Goal: Task Accomplishment & Management: Complete application form

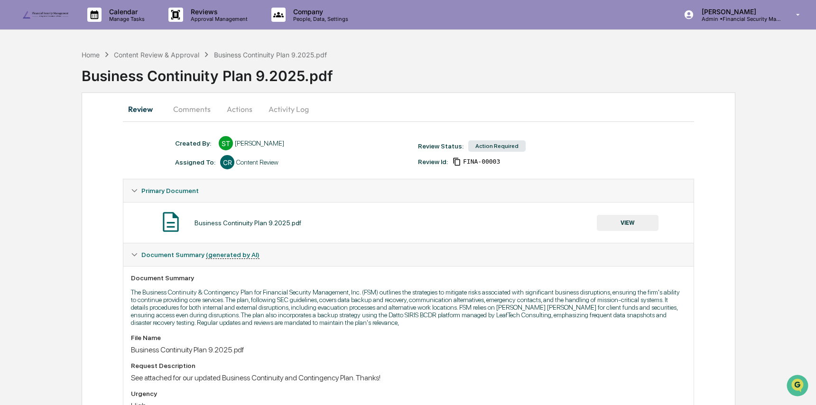
click at [645, 222] on button "VIEW" at bounding box center [628, 223] width 62 height 16
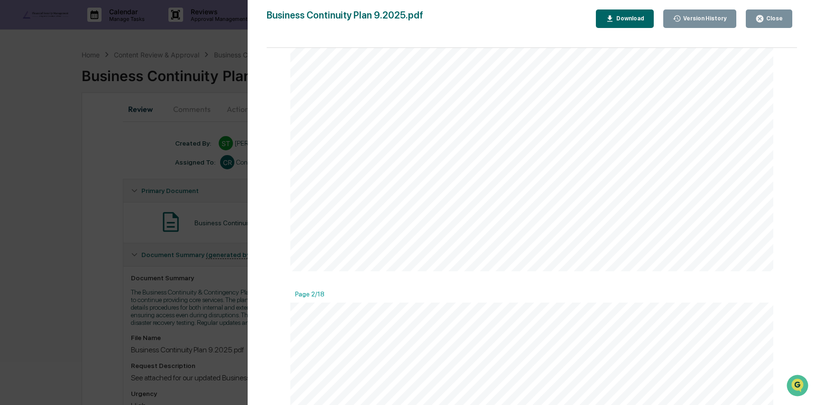
scroll to position [423, 0]
click at [631, 18] on div "Download" at bounding box center [629, 18] width 30 height 7
click at [119, 187] on div "Version History [DATE] 08:15 PM [PERSON_NAME] Business Continuity Plan 9.2025.p…" at bounding box center [408, 202] width 816 height 405
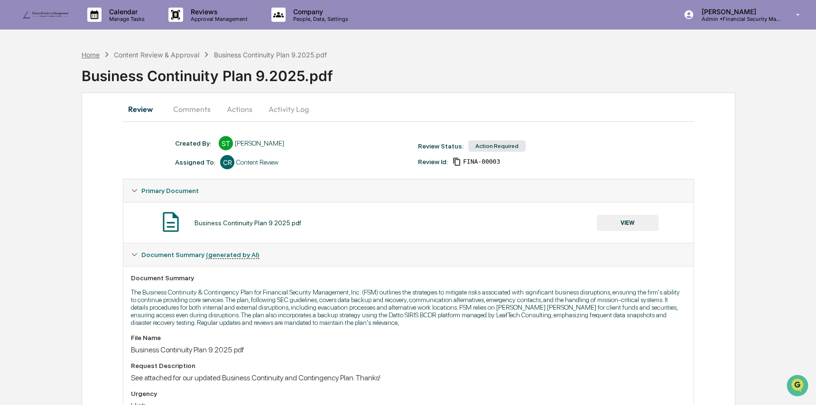
click at [95, 55] on div "Home" at bounding box center [91, 55] width 18 height 8
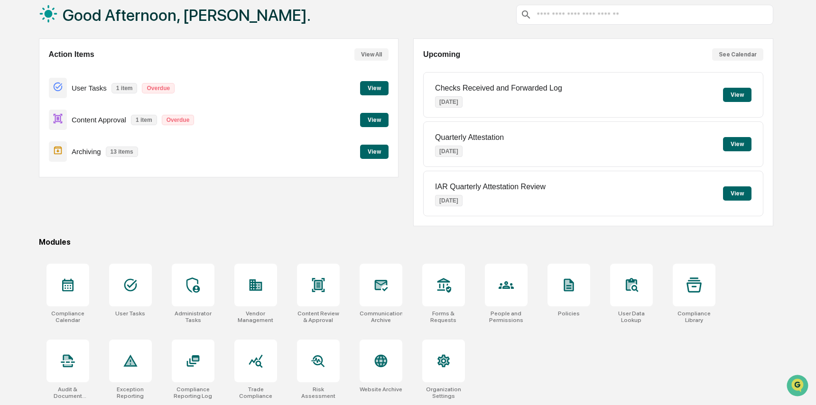
scroll to position [56, 0]
click at [586, 297] on div at bounding box center [568, 285] width 43 height 43
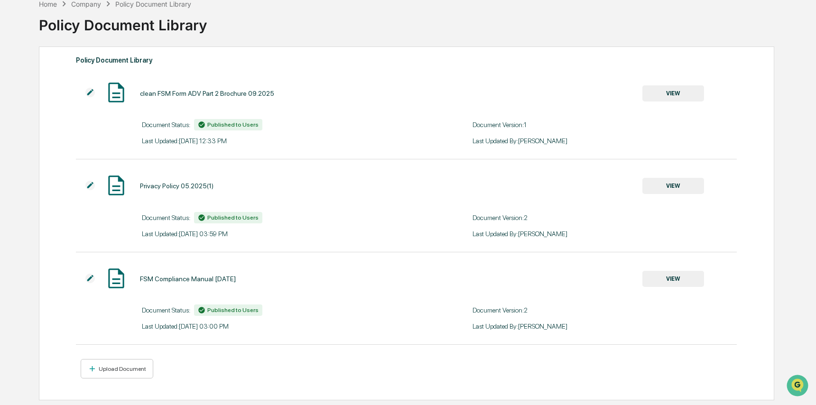
scroll to position [53, 0]
click at [134, 369] on div "Upload Document" at bounding box center [121, 369] width 49 height 7
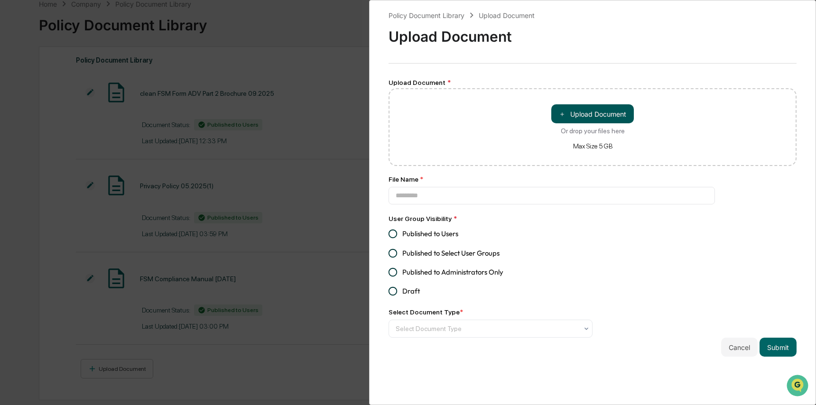
click at [579, 110] on button "＋ Upload Document" at bounding box center [592, 113] width 83 height 19
type input "**********"
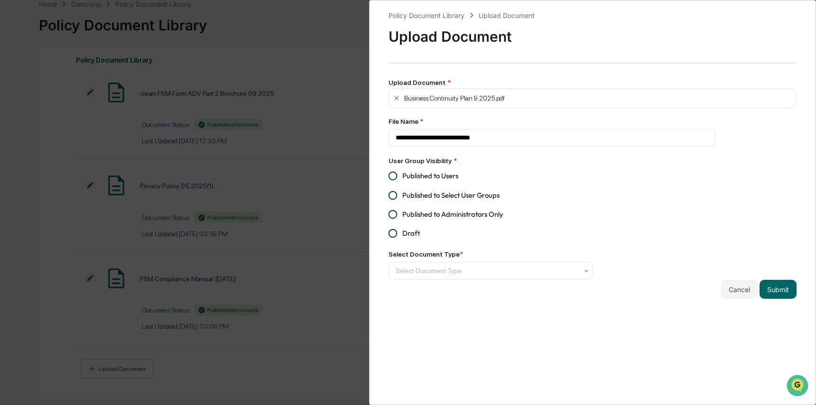
click at [411, 176] on span "Published to Users" at bounding box center [430, 176] width 56 height 10
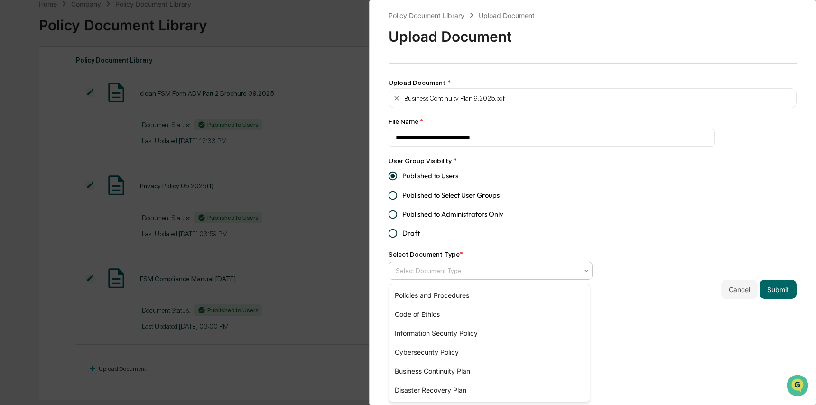
click at [532, 276] on div at bounding box center [487, 270] width 182 height 9
click at [521, 368] on div "Business Continuity Plan" at bounding box center [489, 371] width 201 height 19
click at [770, 291] on button "Submit" at bounding box center [777, 289] width 37 height 19
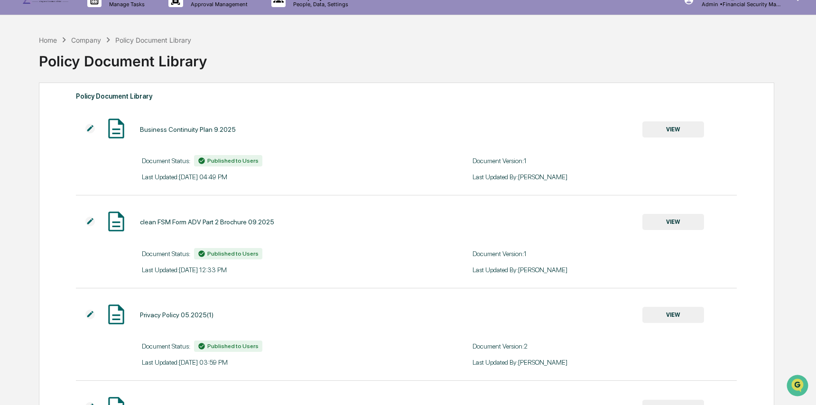
scroll to position [0, 0]
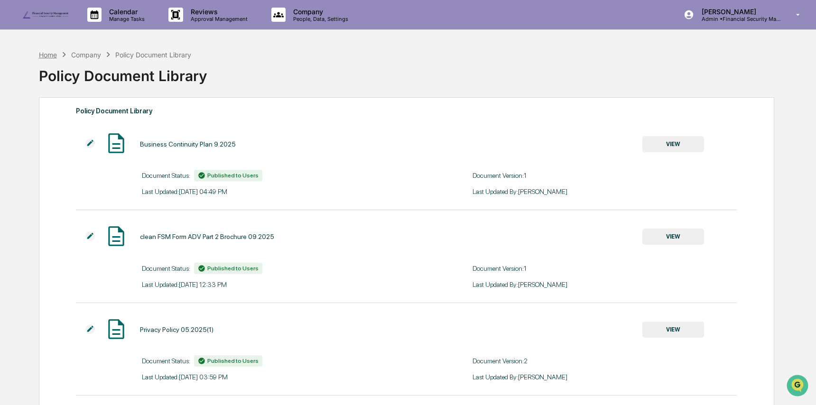
click at [52, 53] on div "Home" at bounding box center [48, 55] width 18 height 8
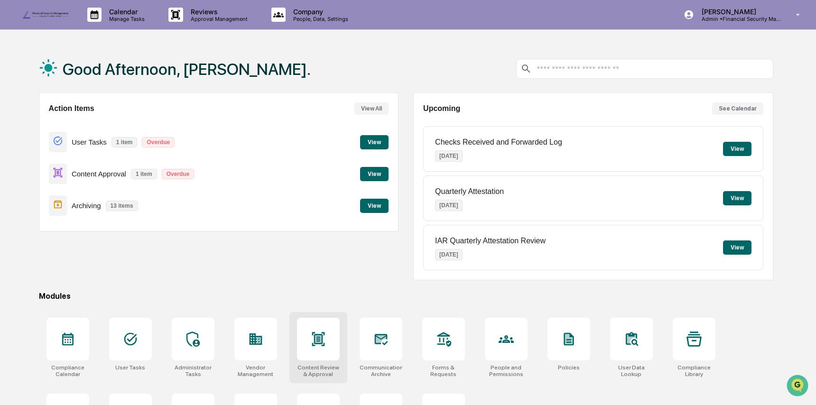
click at [329, 332] on div at bounding box center [318, 339] width 43 height 43
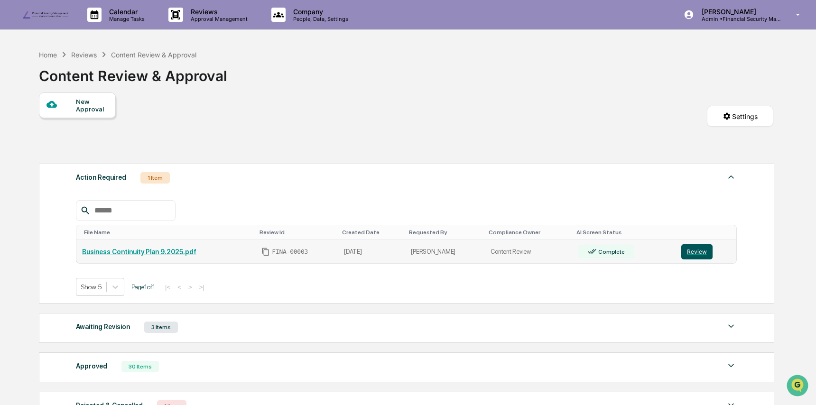
click at [708, 250] on button "Review" at bounding box center [696, 251] width 31 height 15
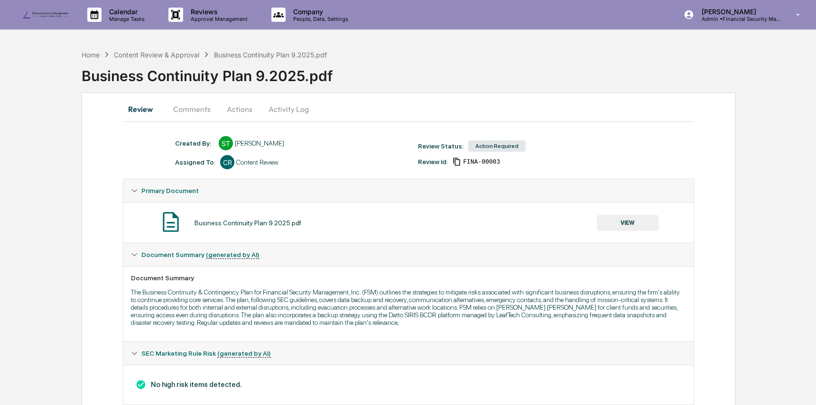
click at [204, 107] on button "Comments" at bounding box center [192, 109] width 53 height 23
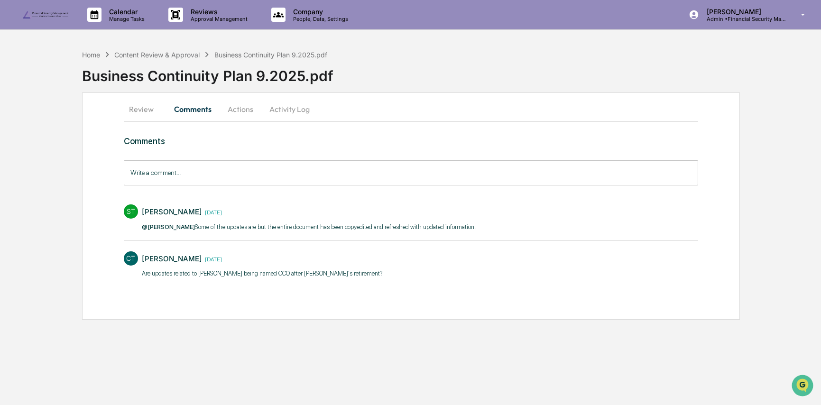
click at [166, 98] on button "Comments" at bounding box center [192, 109] width 53 height 23
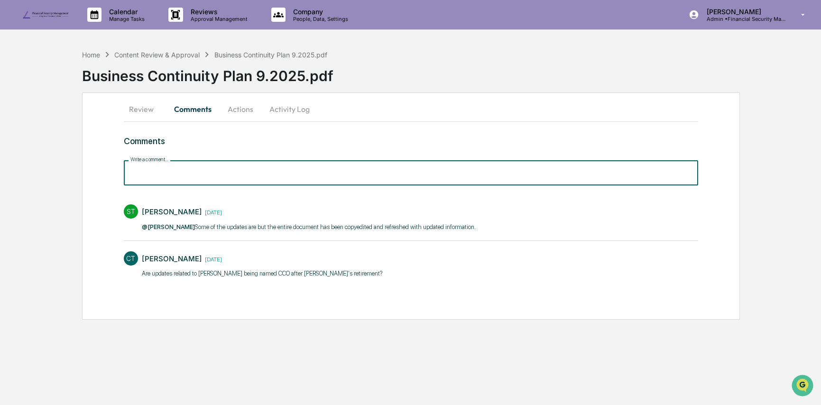
click at [212, 180] on input "Write a comment..." at bounding box center [411, 172] width 575 height 25
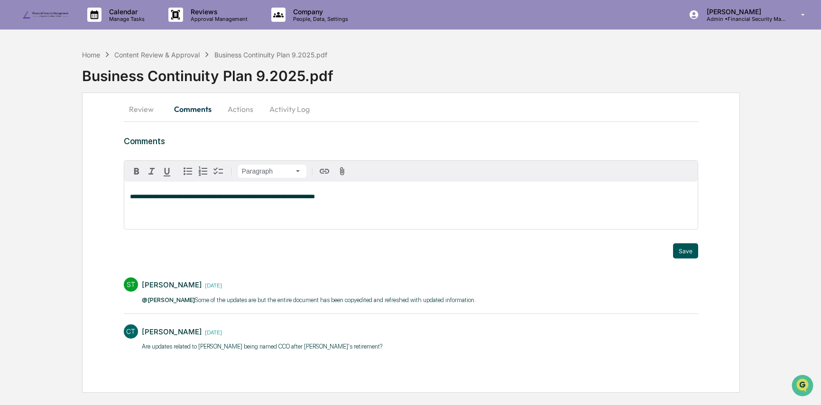
click at [689, 251] on button "Save" at bounding box center [685, 250] width 25 height 15
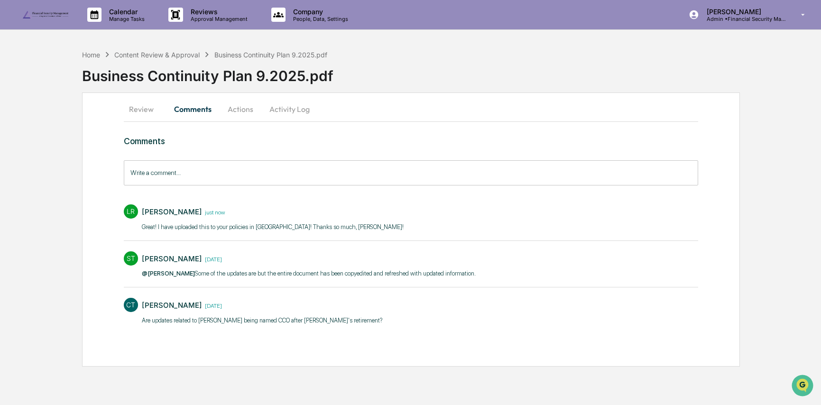
click at [244, 111] on button "Actions" at bounding box center [240, 109] width 43 height 23
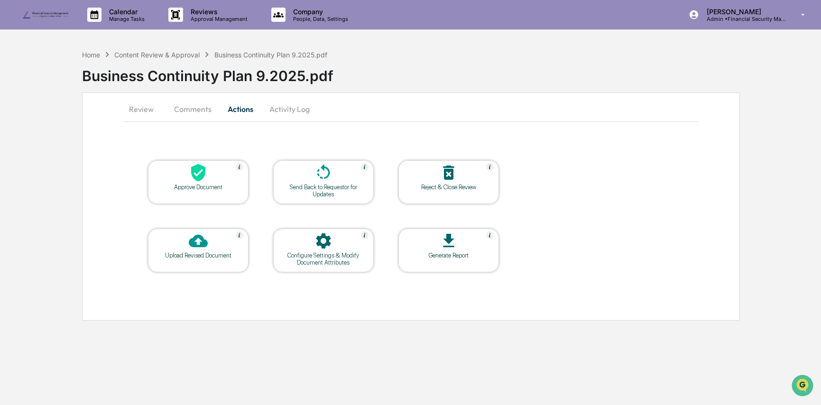
click at [183, 179] on div at bounding box center [198, 173] width 95 height 20
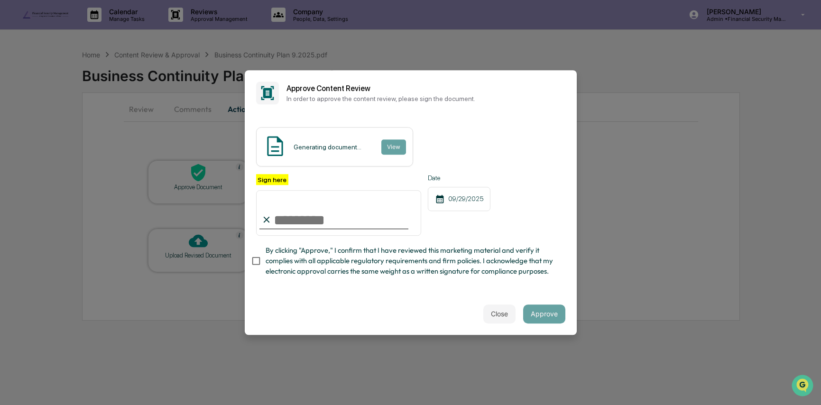
drag, startPoint x: 316, startPoint y: 217, endPoint x: 323, endPoint y: 223, distance: 9.1
click at [317, 217] on input "Sign here" at bounding box center [339, 213] width 166 height 46
type input "**********"
click at [329, 260] on span "By clicking "Approve," I confirm that I have reviewed this marketing material a…" at bounding box center [412, 261] width 292 height 32
click at [548, 316] on button "Approve" at bounding box center [544, 313] width 42 height 19
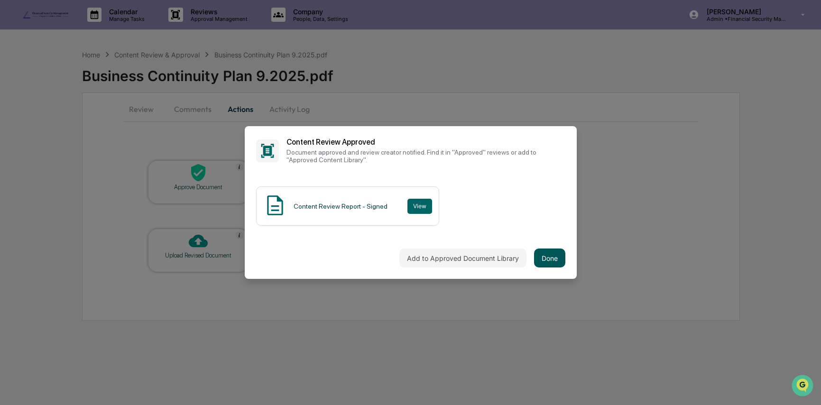
click at [543, 258] on button "Done" at bounding box center [549, 258] width 31 height 19
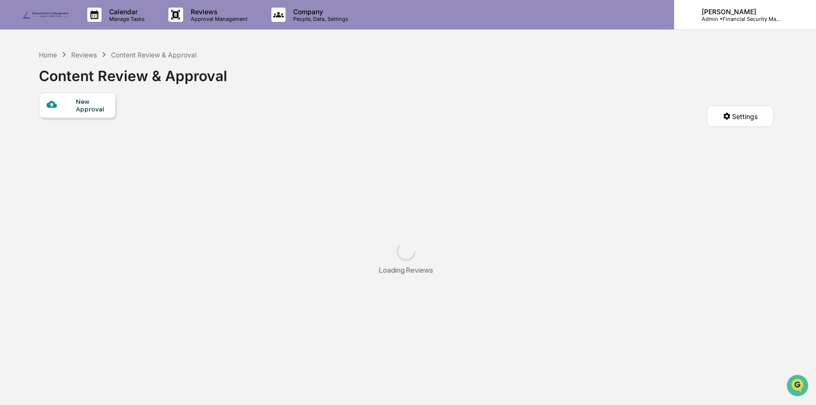
click at [740, 9] on p "[PERSON_NAME]" at bounding box center [738, 12] width 88 height 8
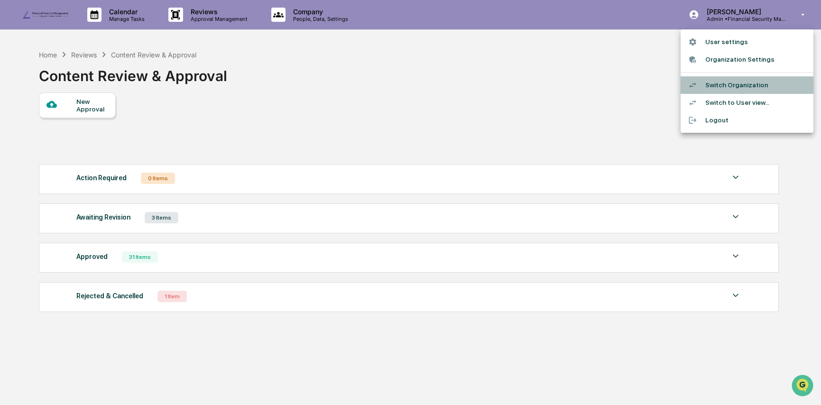
click at [742, 84] on li "Switch Organization" at bounding box center [747, 85] width 133 height 18
